Goal: Task Accomplishment & Management: Use online tool/utility

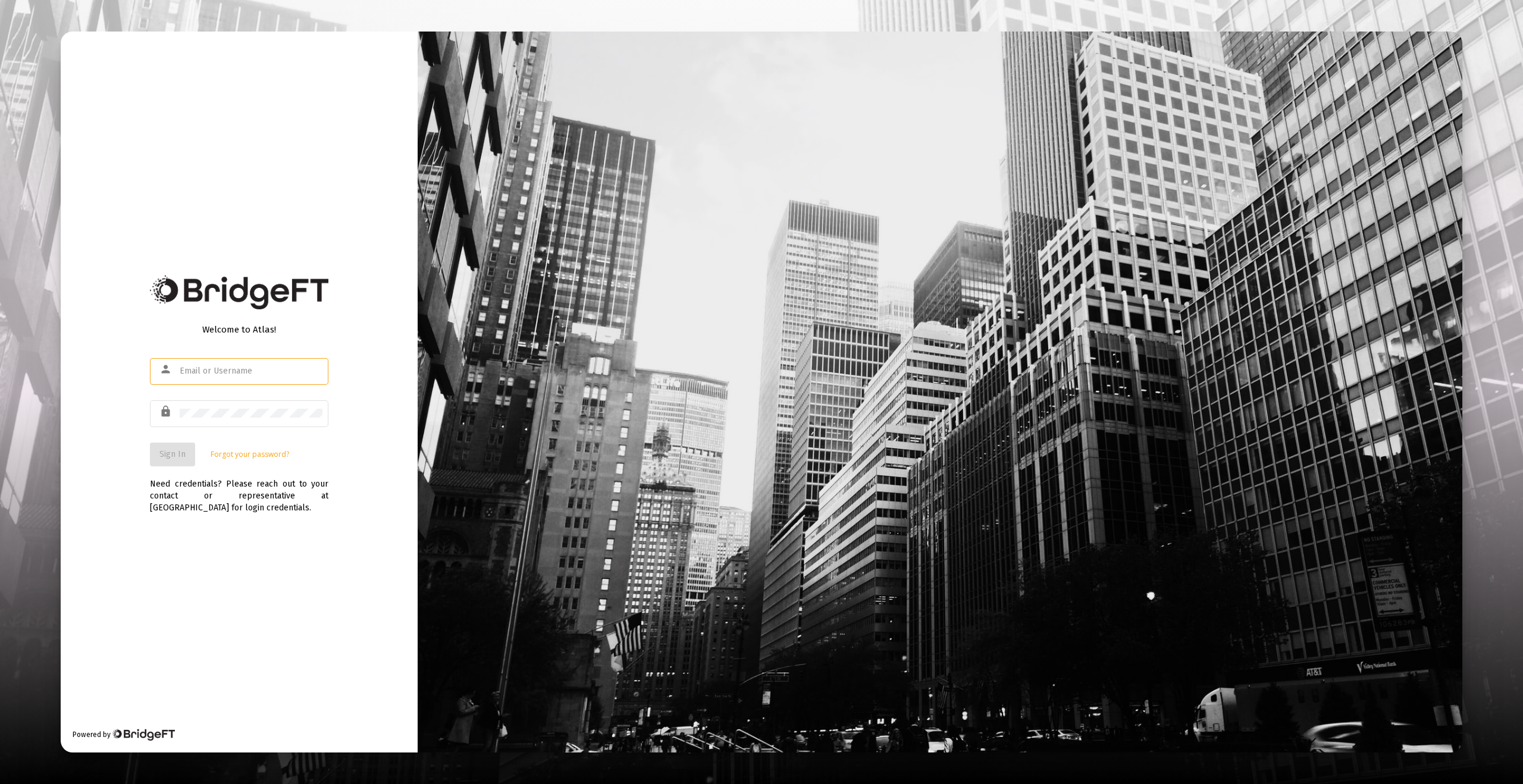
type input "[EMAIL_ADDRESS][DOMAIN_NAME]"
click at [171, 464] on button "Sign In" at bounding box center [172, 455] width 45 height 24
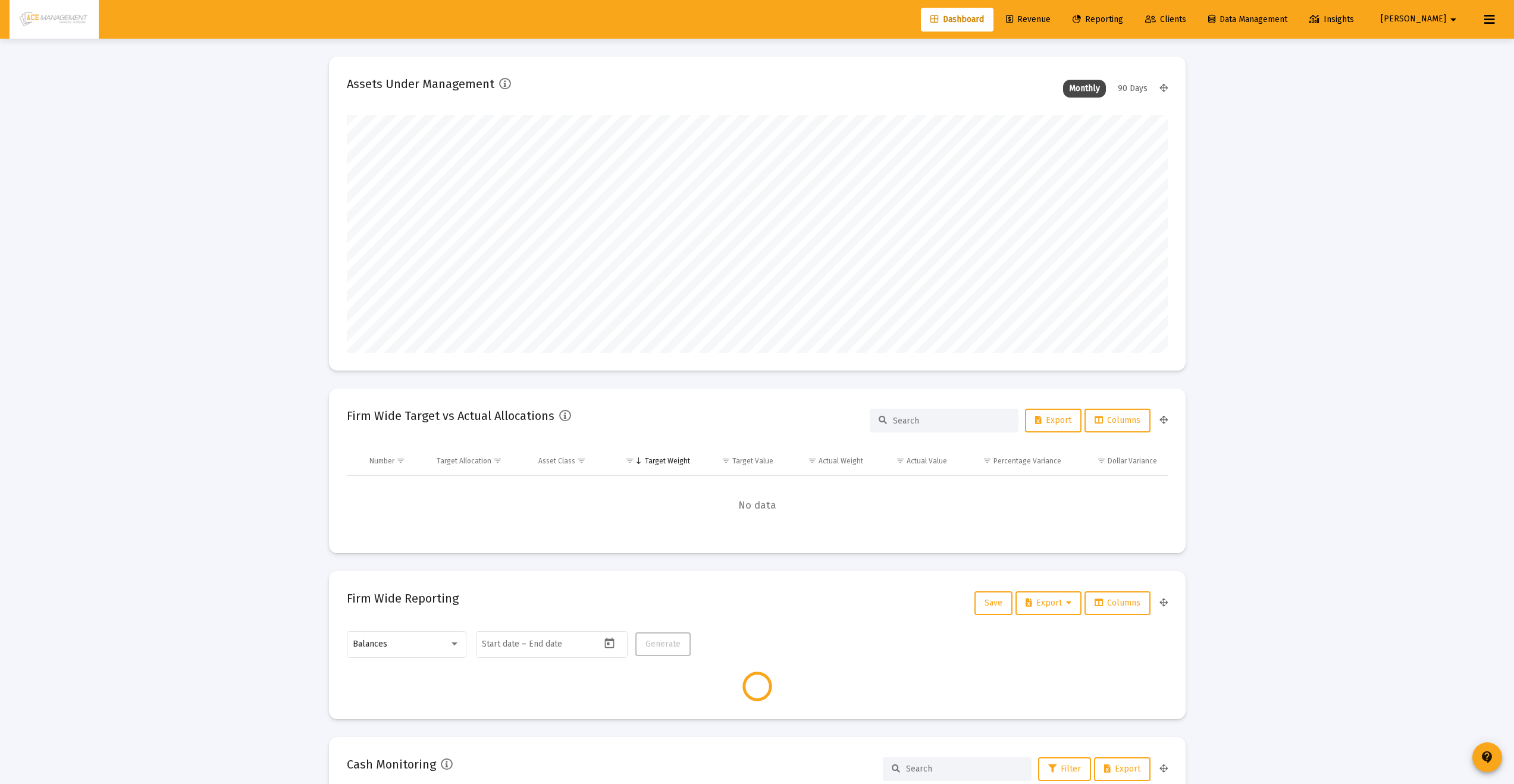
scroll to position [238, 821]
type input "[DATE]"
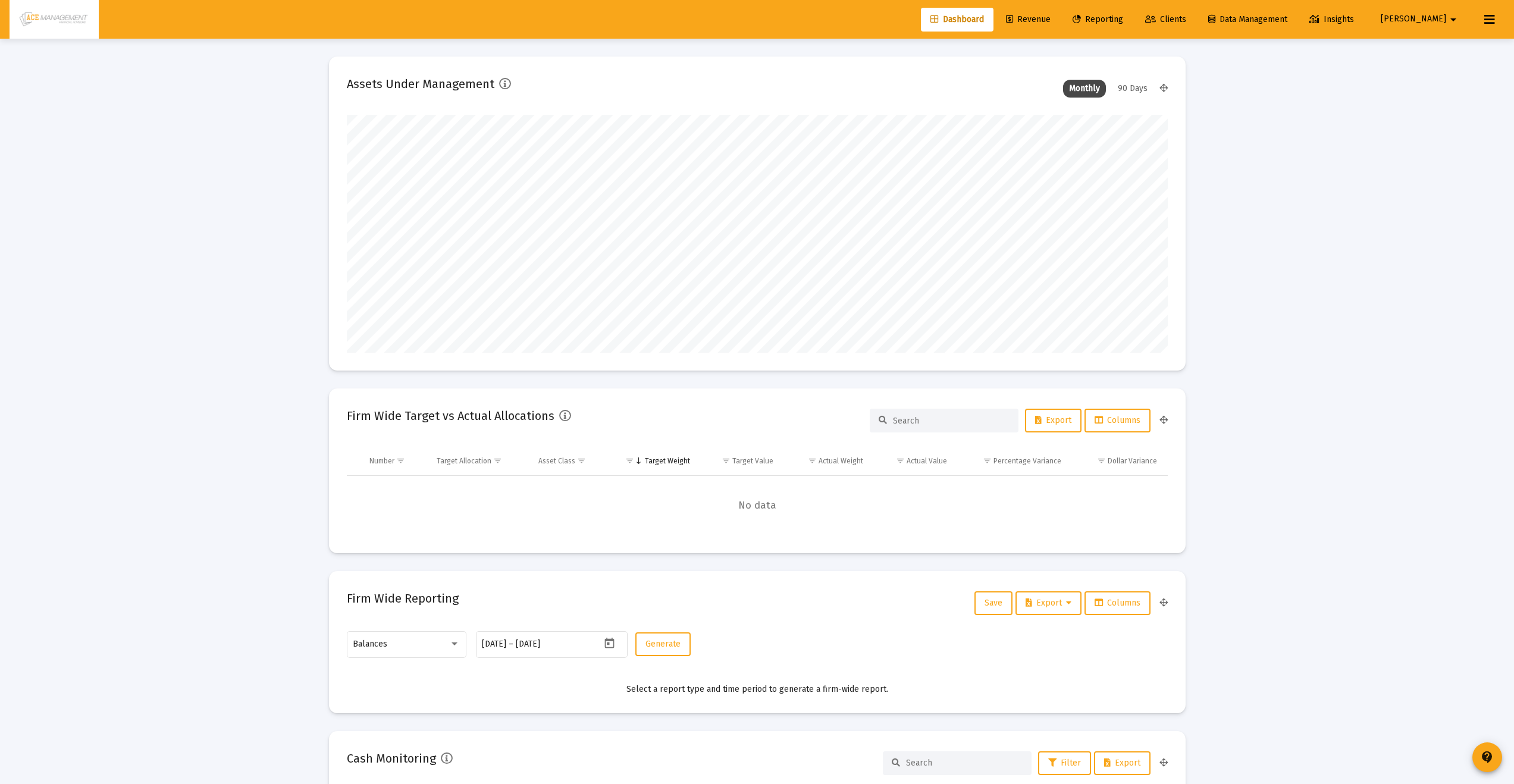
click at [1124, 19] on span "Reporting" at bounding box center [1098, 18] width 51 height 10
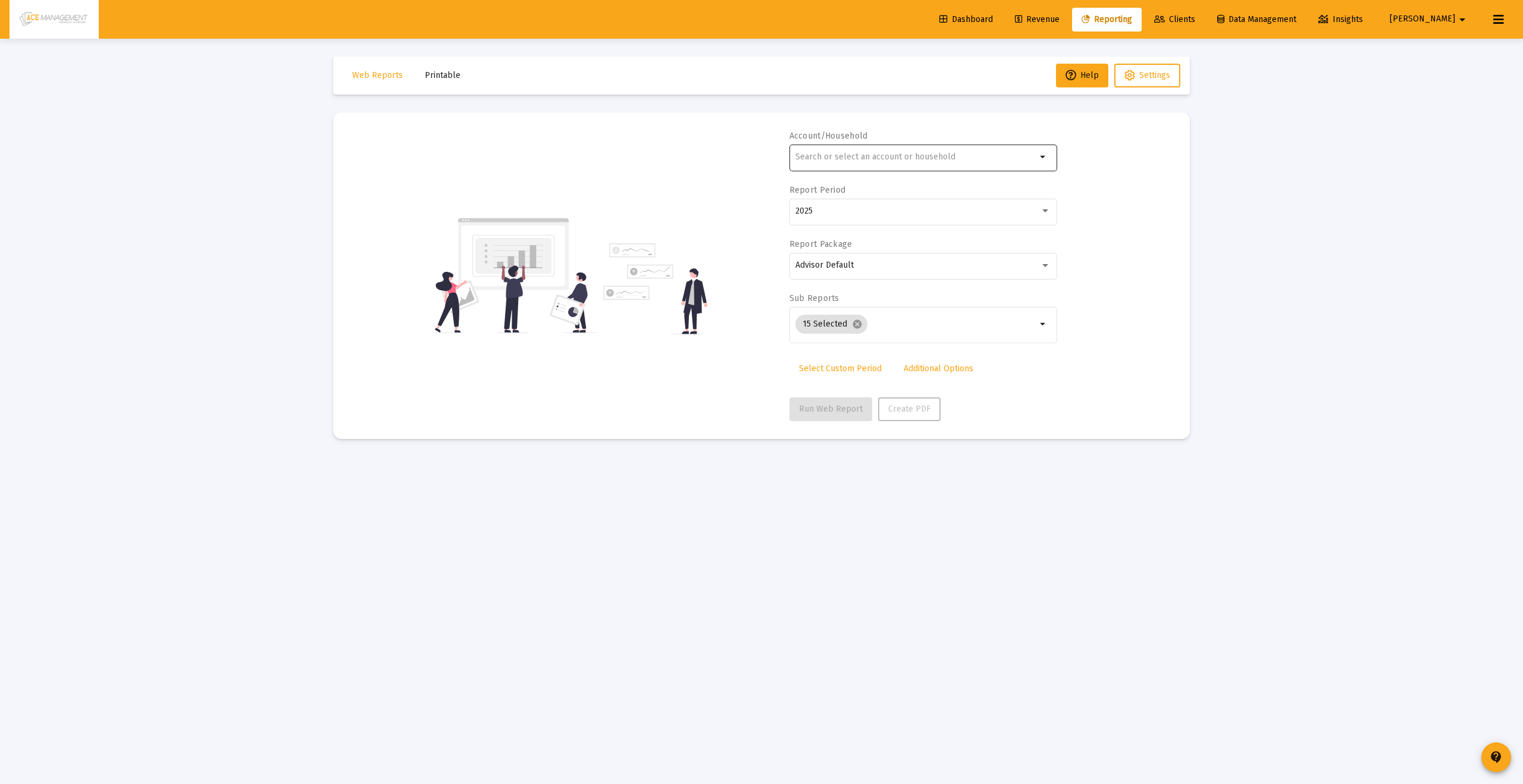
click at [909, 149] on div at bounding box center [915, 157] width 241 height 30
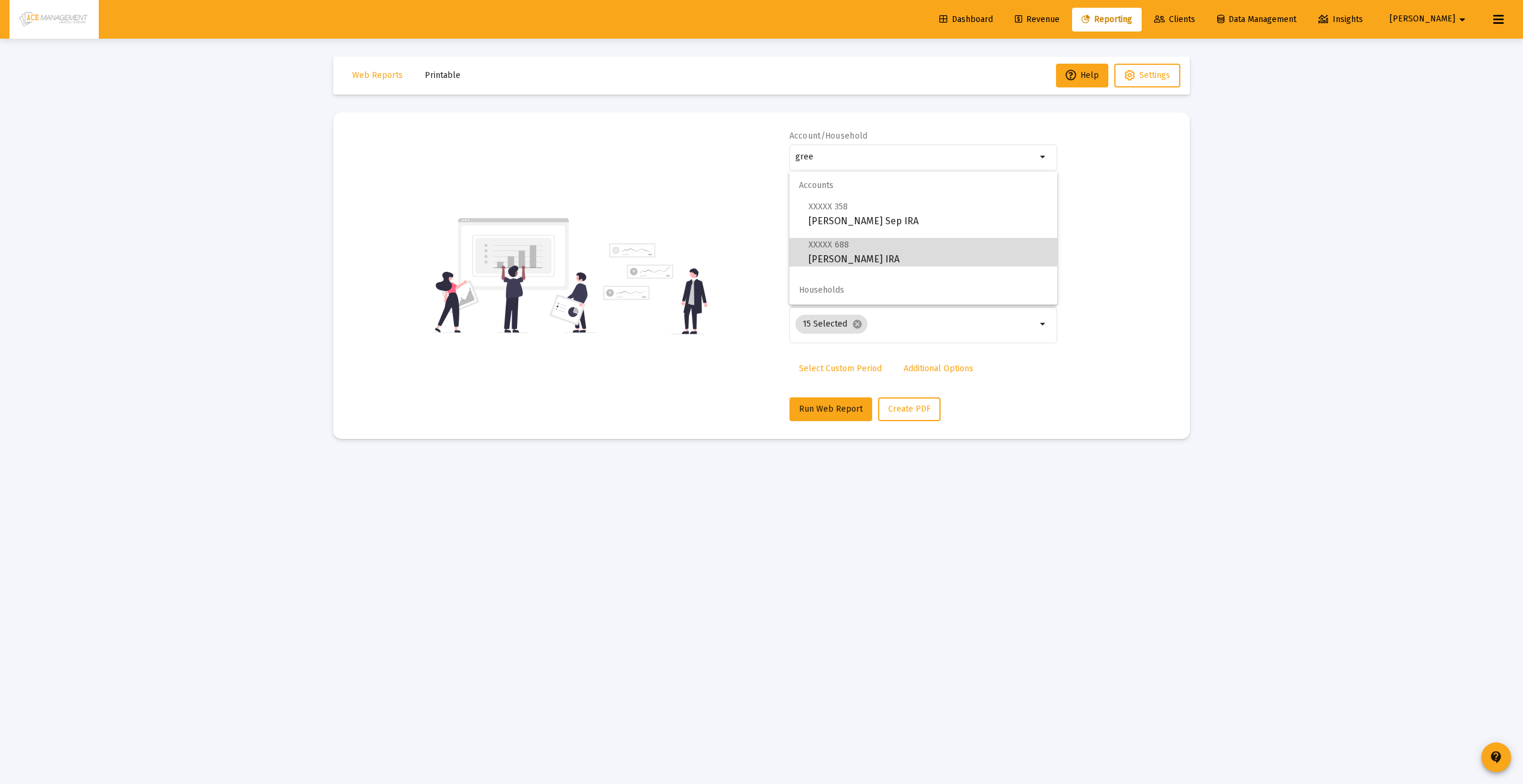
click at [857, 260] on span "XXXXX 688 [PERSON_NAME] IRA" at bounding box center [927, 252] width 240 height 30
type input "[PERSON_NAME] IRA"
click at [800, 410] on span "Run Web Report" at bounding box center [830, 409] width 64 height 10
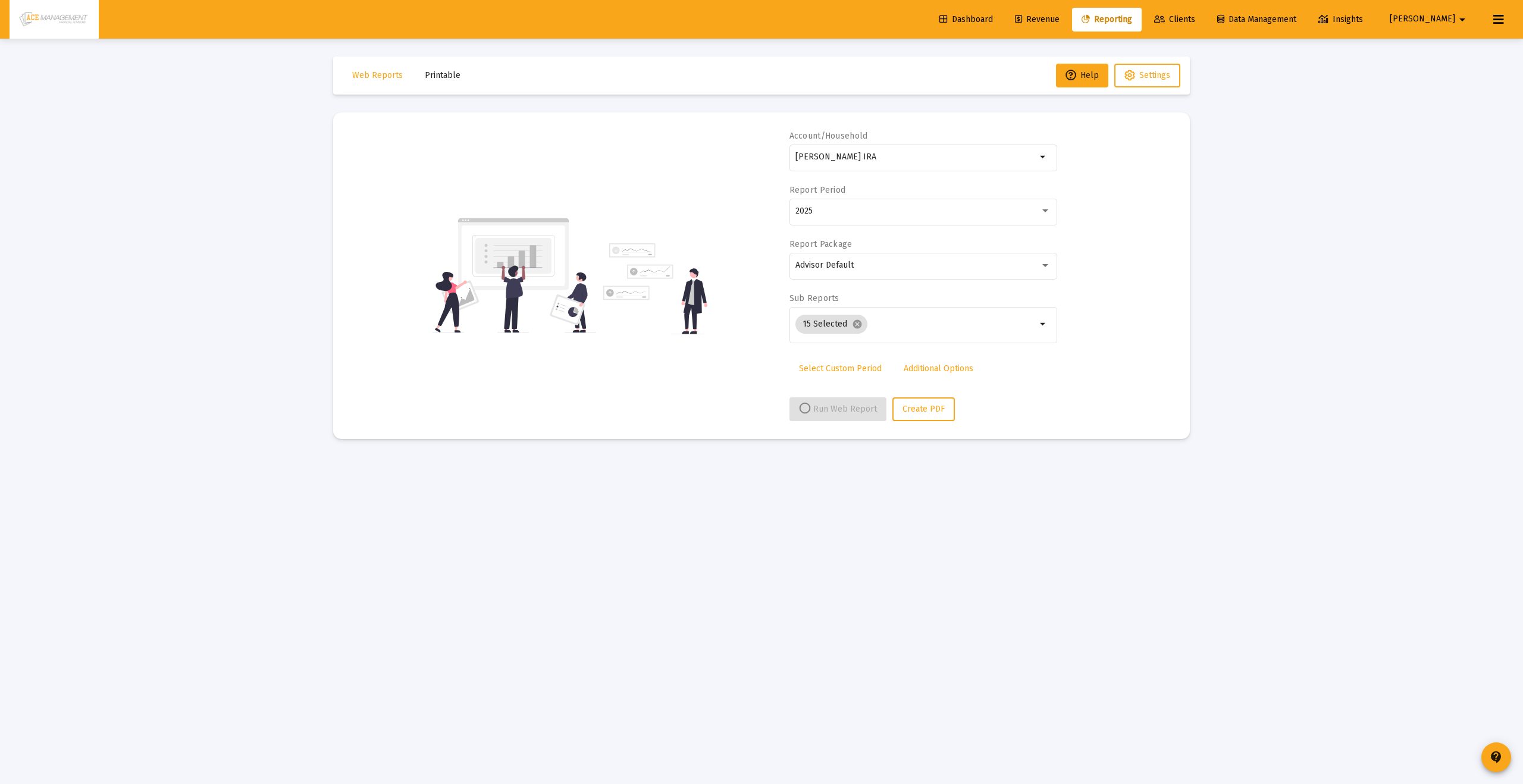
select select "View all"
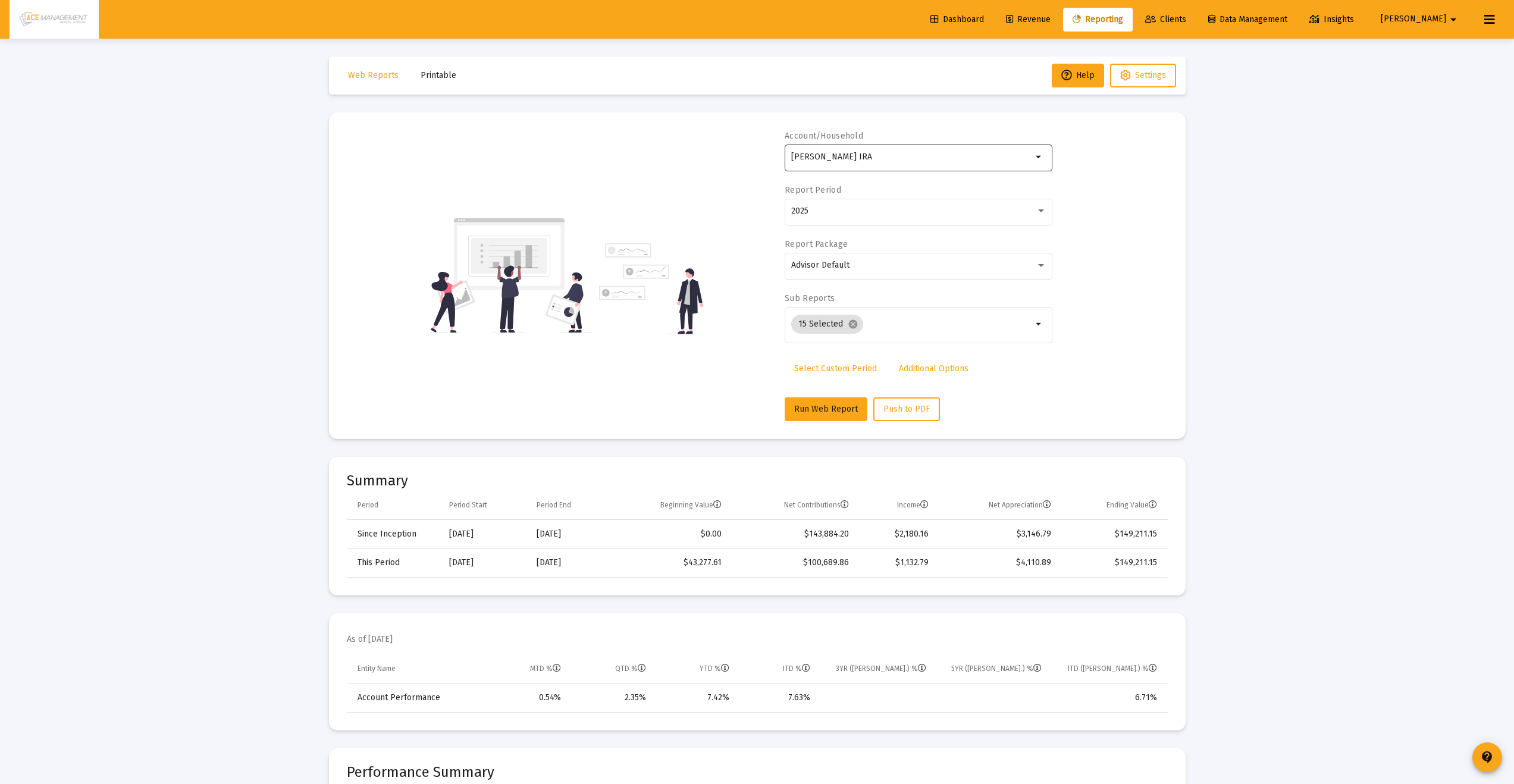
click at [952, 163] on div "[PERSON_NAME] IRA" at bounding box center [912, 157] width 241 height 30
click at [966, 148] on div "[PERSON_NAME] IRA" at bounding box center [912, 157] width 241 height 30
click at [1062, 141] on div "Account/Household [PERSON_NAME] IRA arrow_drop_down Report Period 2025 Report P…" at bounding box center [757, 276] width 821 height 291
click at [975, 215] on div "2025" at bounding box center [919, 211] width 255 height 30
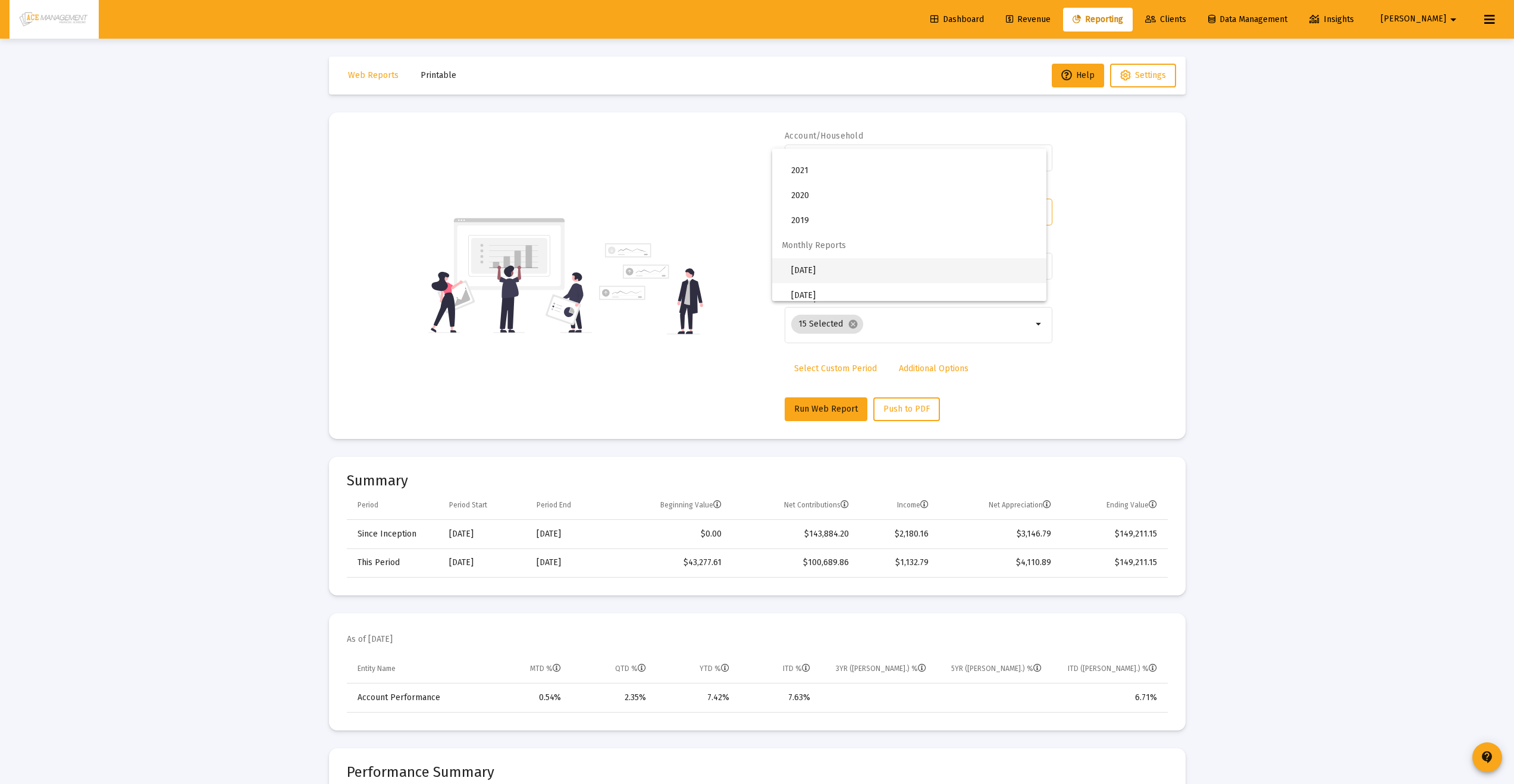
click at [814, 267] on span "[DATE]" at bounding box center [915, 270] width 246 height 25
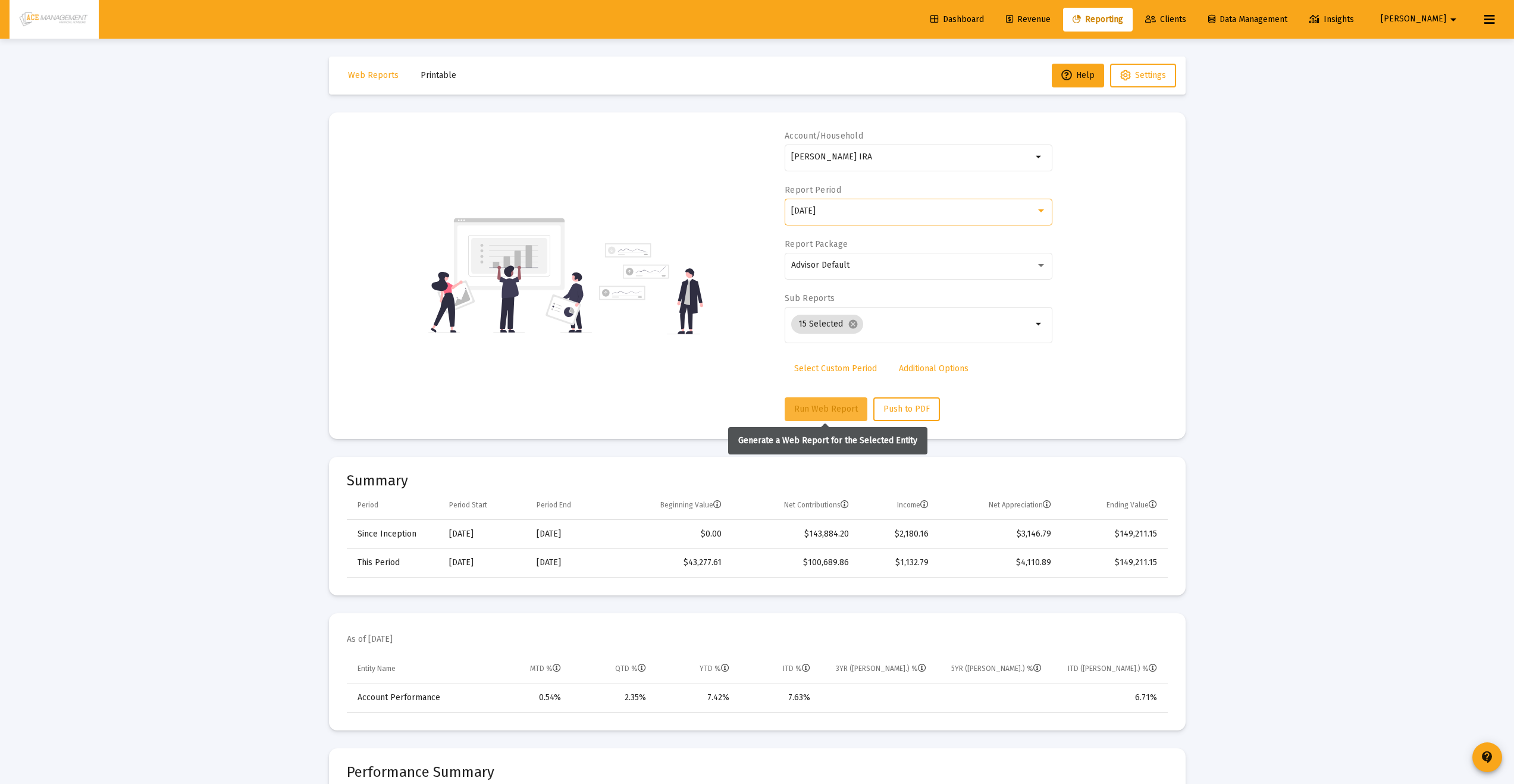
click at [800, 418] on button "Run Web Report" at bounding box center [826, 410] width 82 height 24
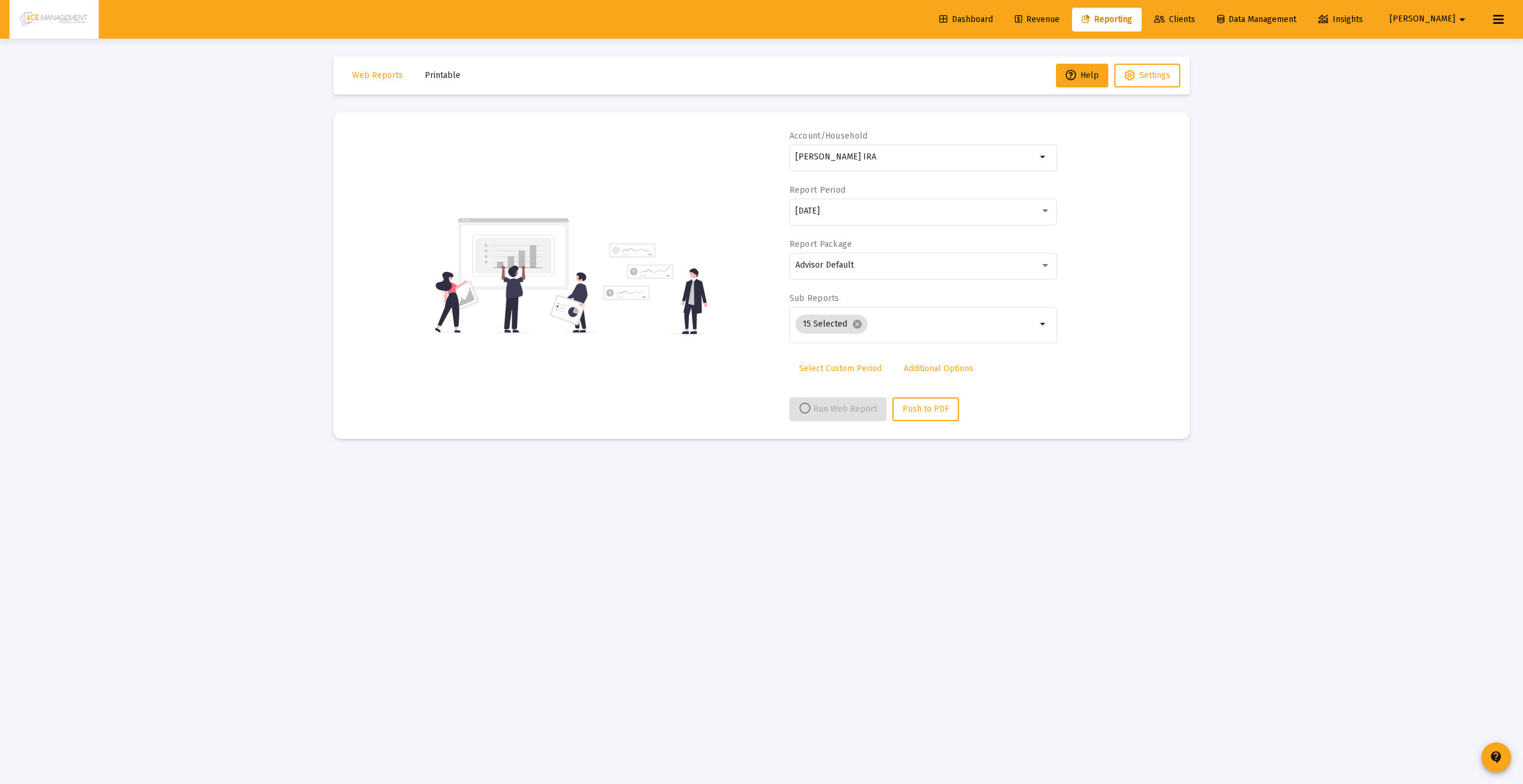
select select "View all"
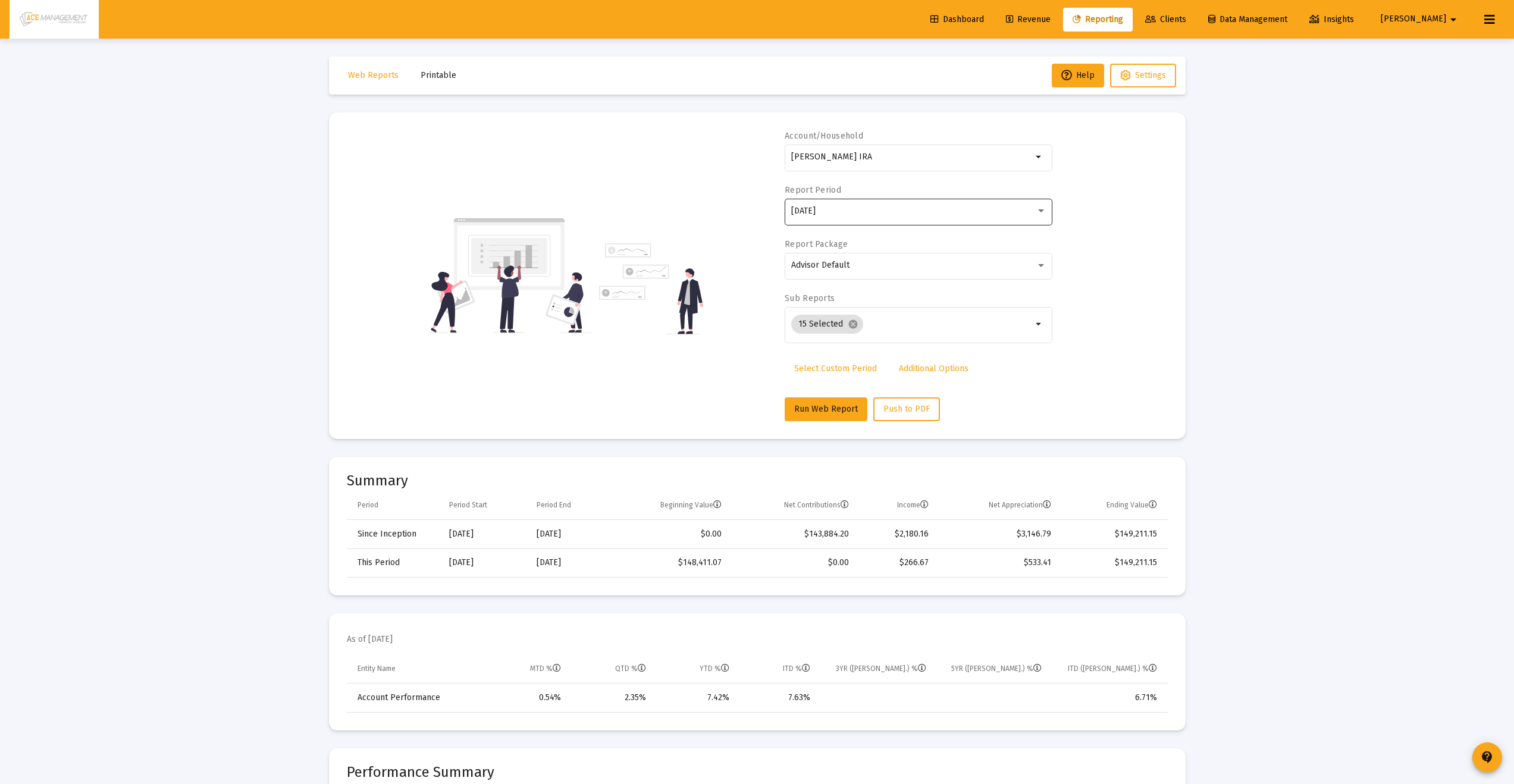
click at [1014, 216] on div "[DATE]" at bounding box center [919, 211] width 255 height 30
click at [892, 241] on span "[DATE]" at bounding box center [915, 236] width 246 height 25
click at [813, 406] on span "Run Web Report" at bounding box center [826, 409] width 64 height 10
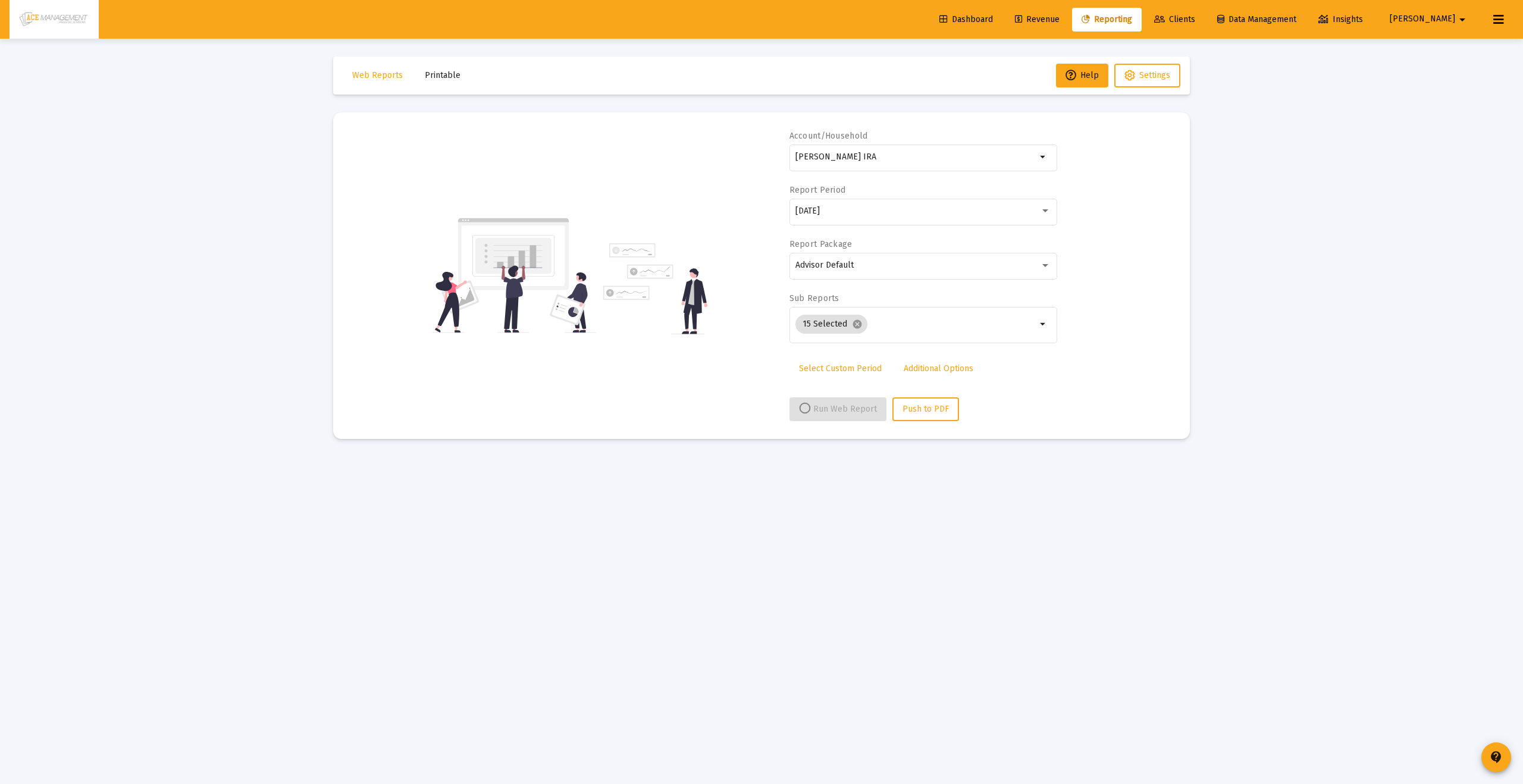
select select "View all"
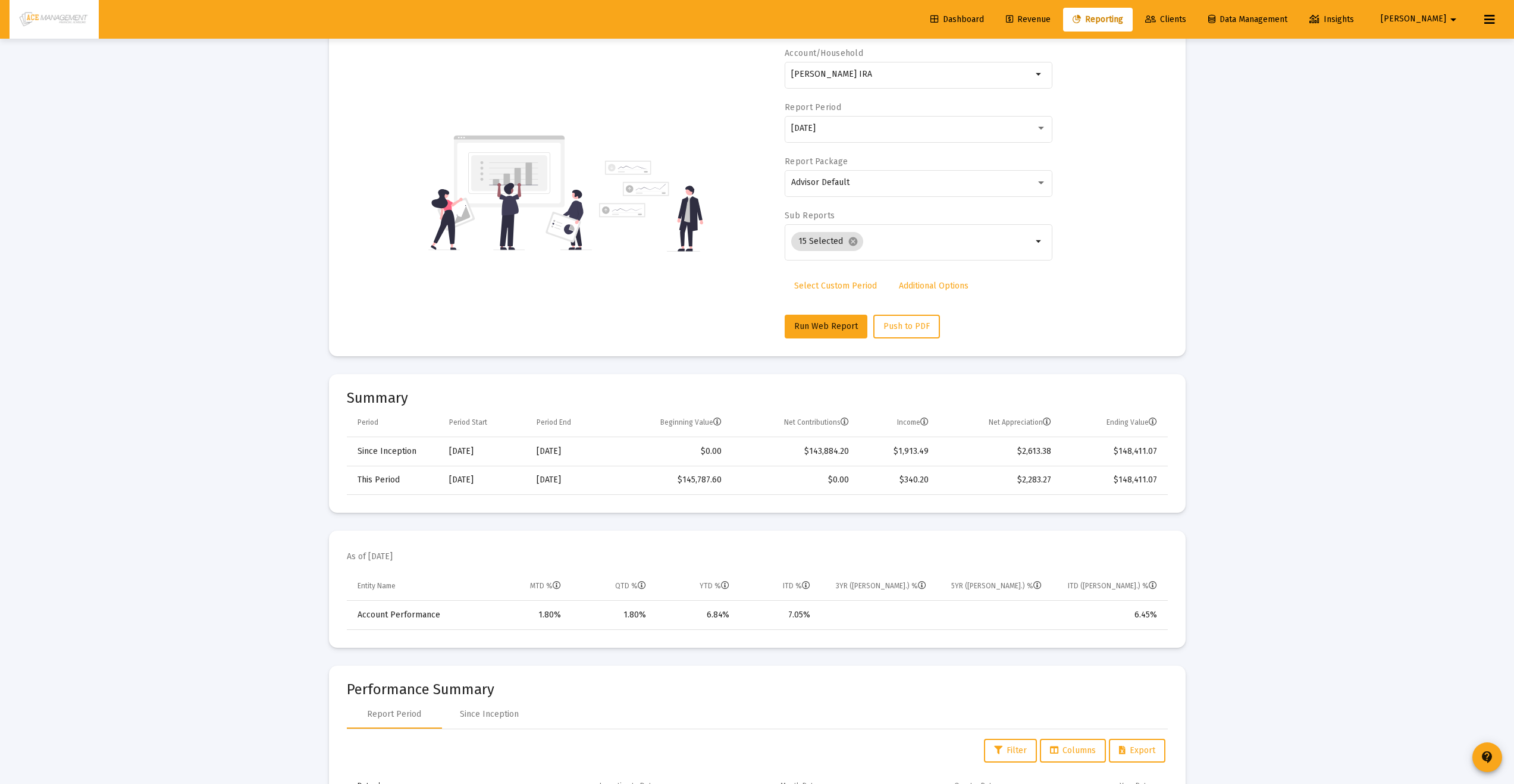
scroll to position [106, 0]
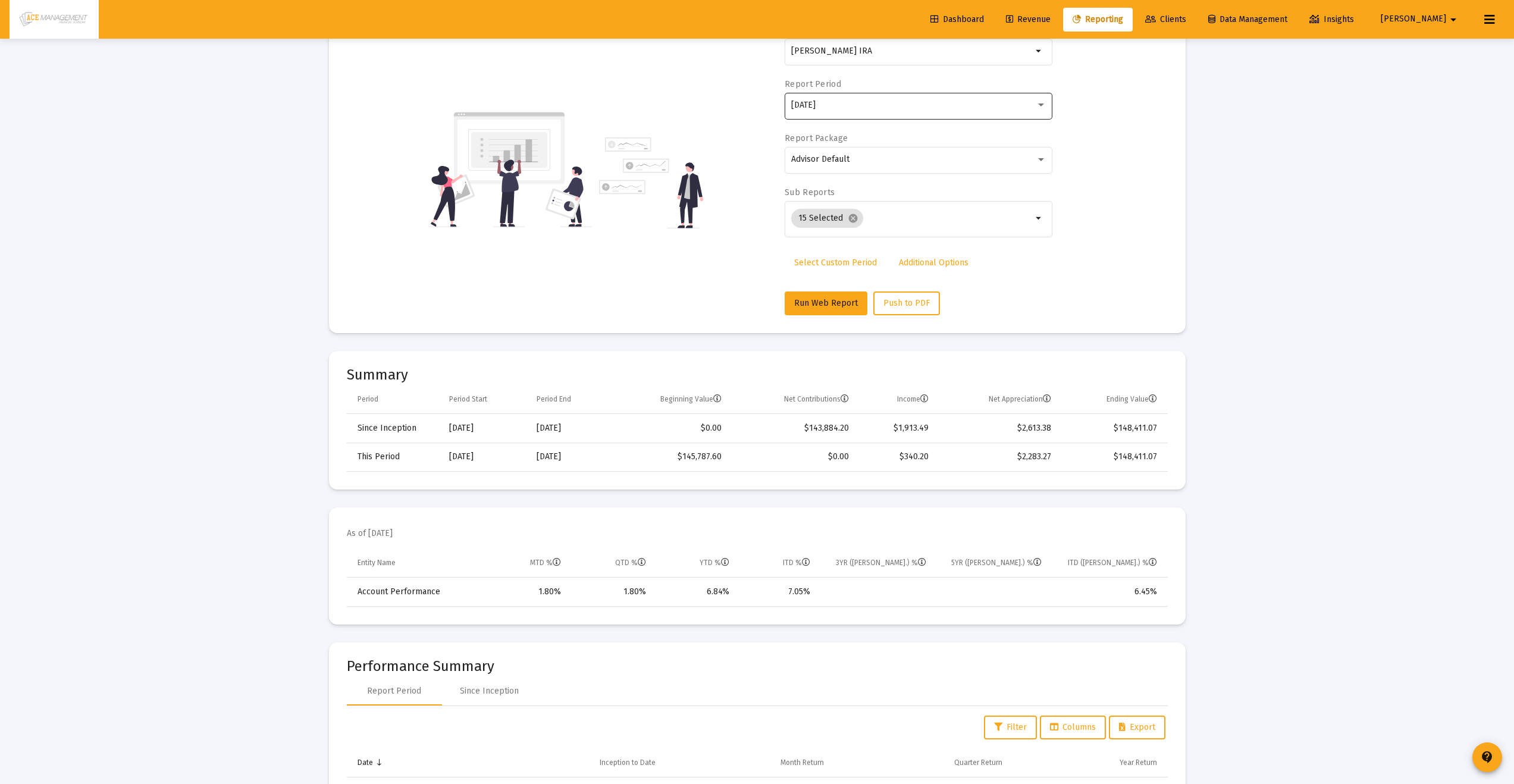
click at [870, 103] on div "[DATE]" at bounding box center [914, 105] width 244 height 9
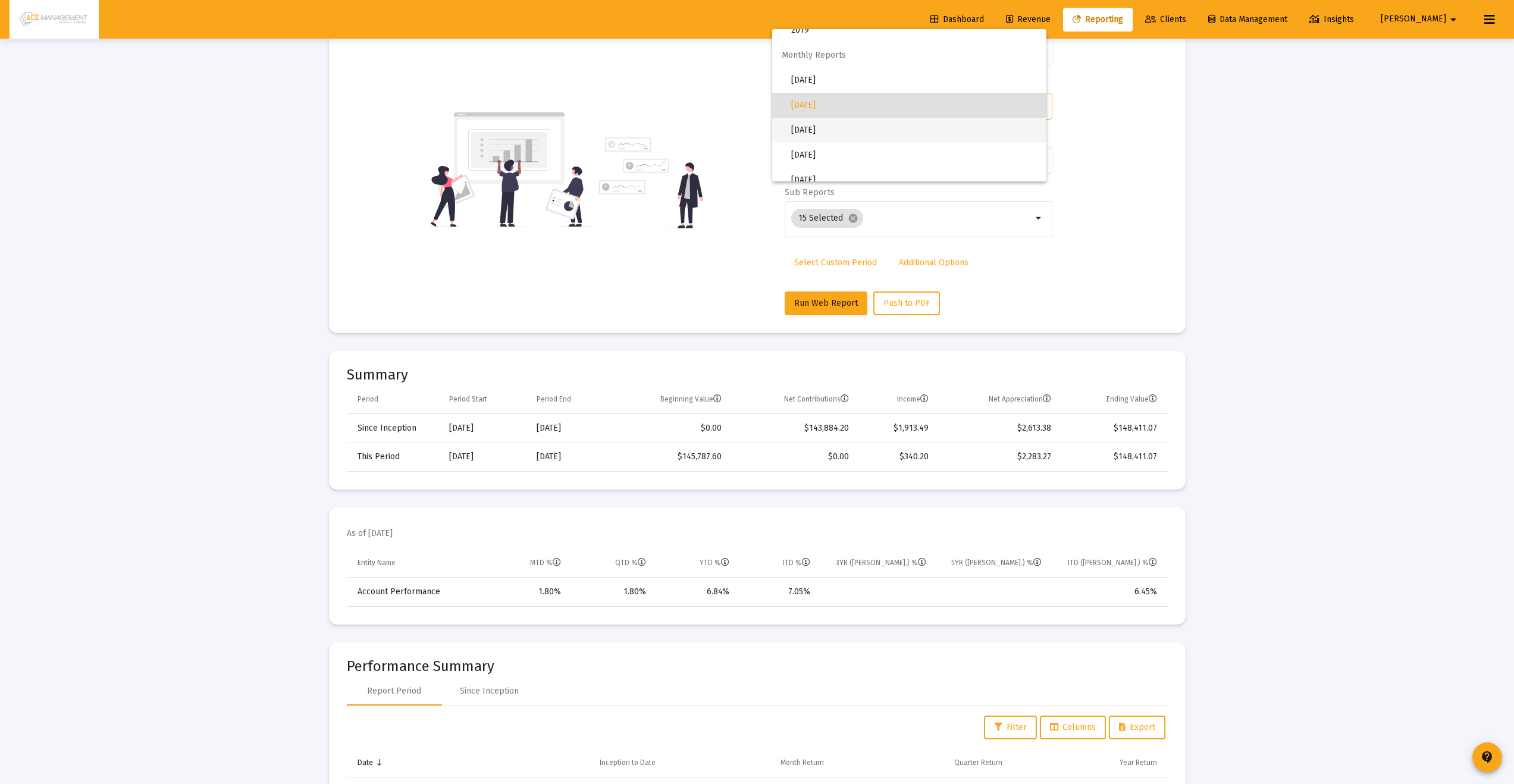
click at [808, 132] on span "[DATE]" at bounding box center [915, 129] width 246 height 25
